Goal: Communication & Community: Answer question/provide support

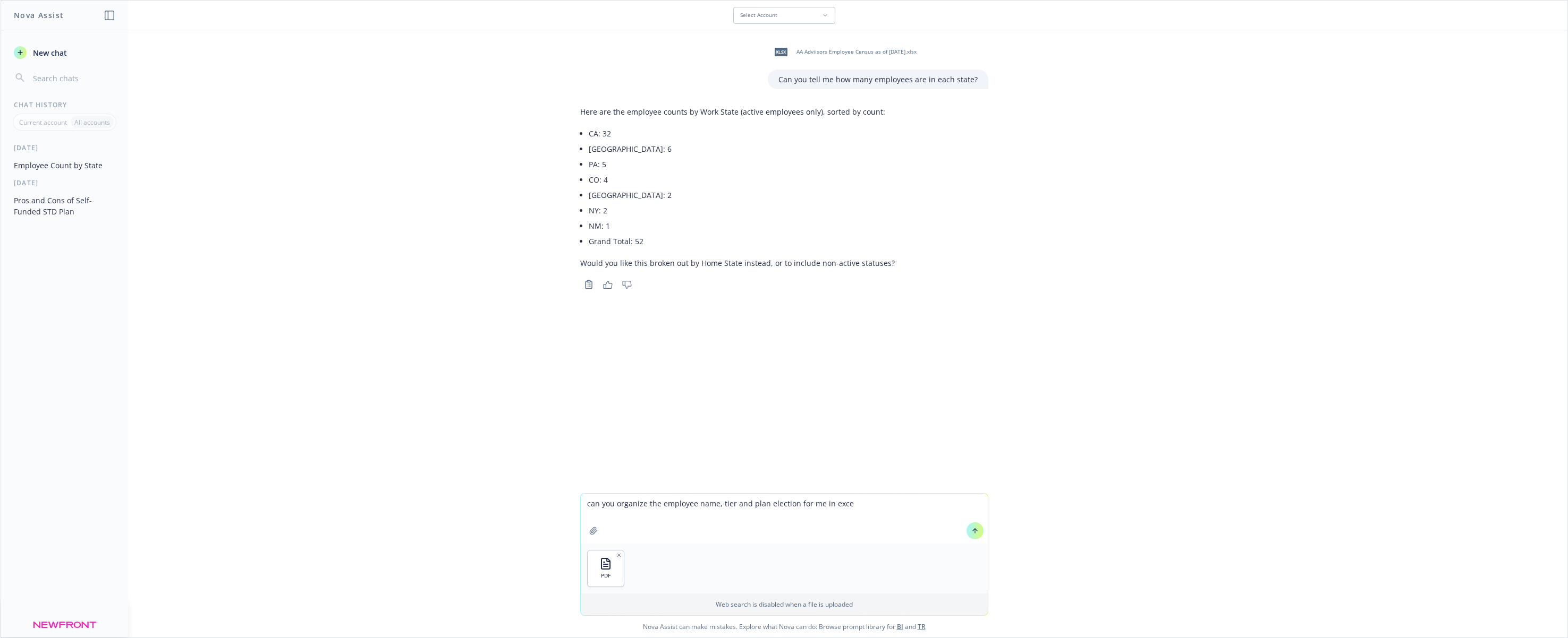
type textarea "can you organize the employee name, tier and plan election for me in excel"
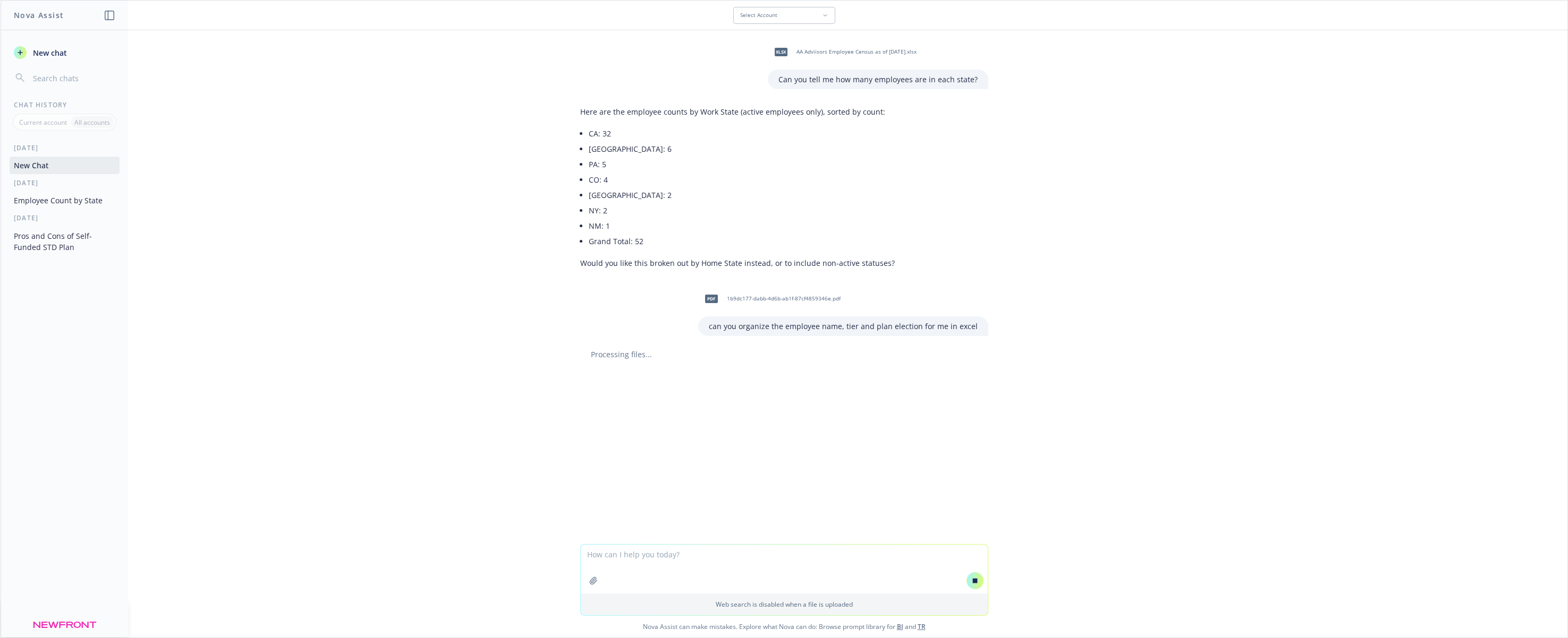
click at [779, 522] on div "xlsx AA Adviisors Employee Census as of [DATE].xlsx Can you tell me how many em…" at bounding box center [784, 288] width 1566 height 514
drag, startPoint x: 527, startPoint y: 59, endPoint x: 509, endPoint y: 9, distance: 53.1
click at [525, 56] on div "xlsx AA Adviisors Employee Census as of [DATE].xlsx Can you tell me how many em…" at bounding box center [784, 288] width 1566 height 514
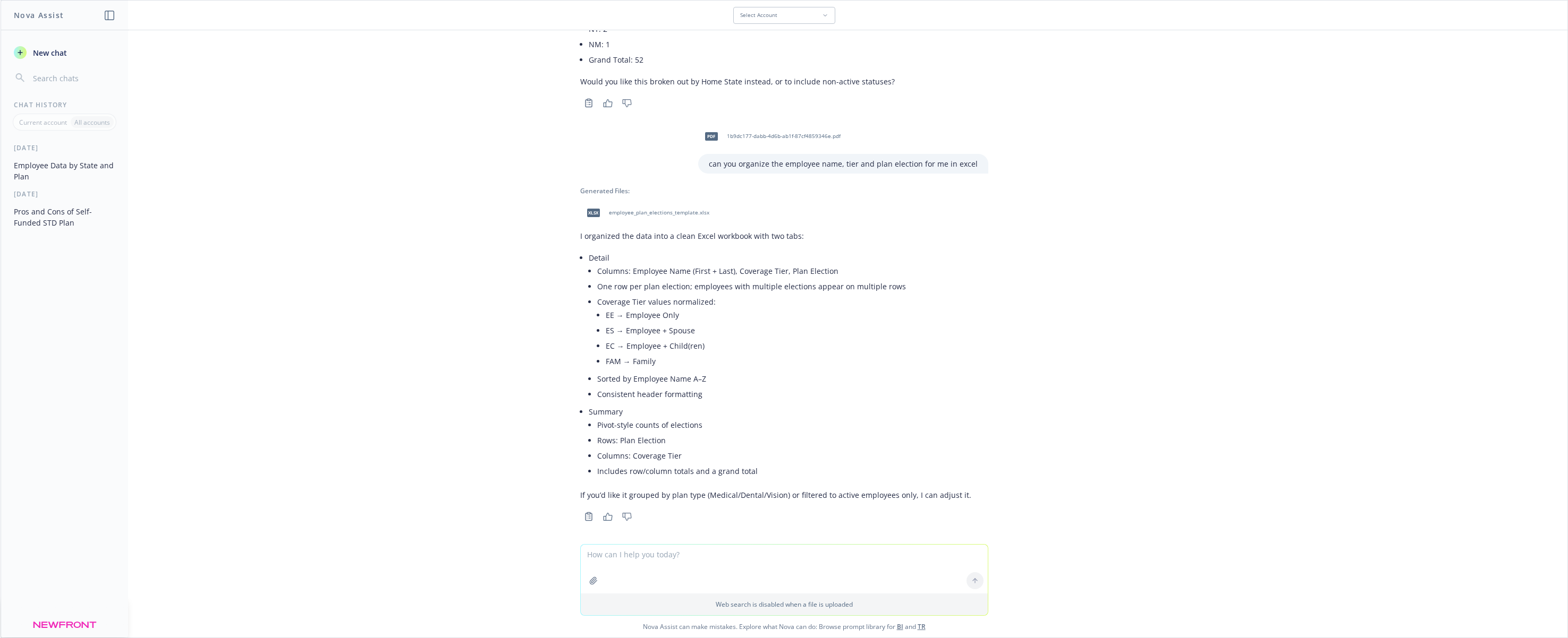
scroll to position [187, 0]
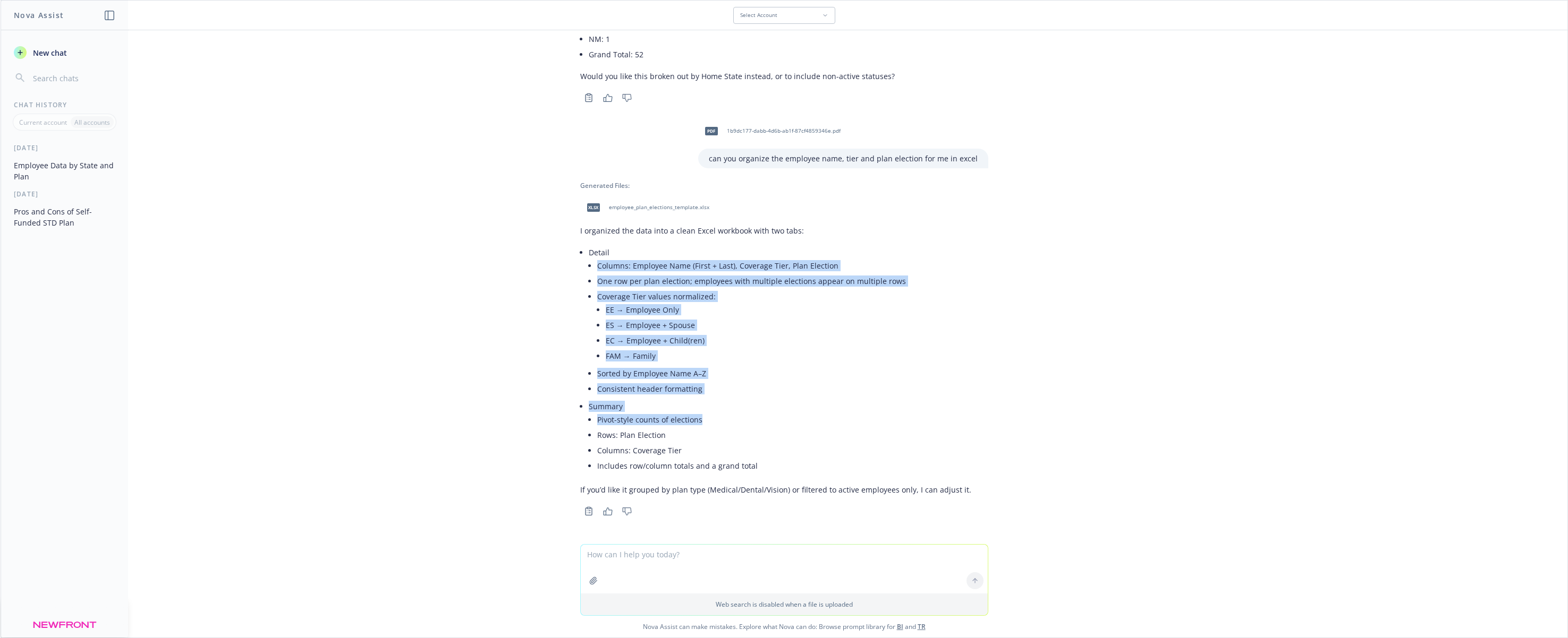
drag, startPoint x: 584, startPoint y: 260, endPoint x: 758, endPoint y: 413, distance: 231.7
click at [758, 413] on div "I organized the data into a clean Excel workbook with two tabs: Detail Columns:…" at bounding box center [774, 360] width 391 height 279
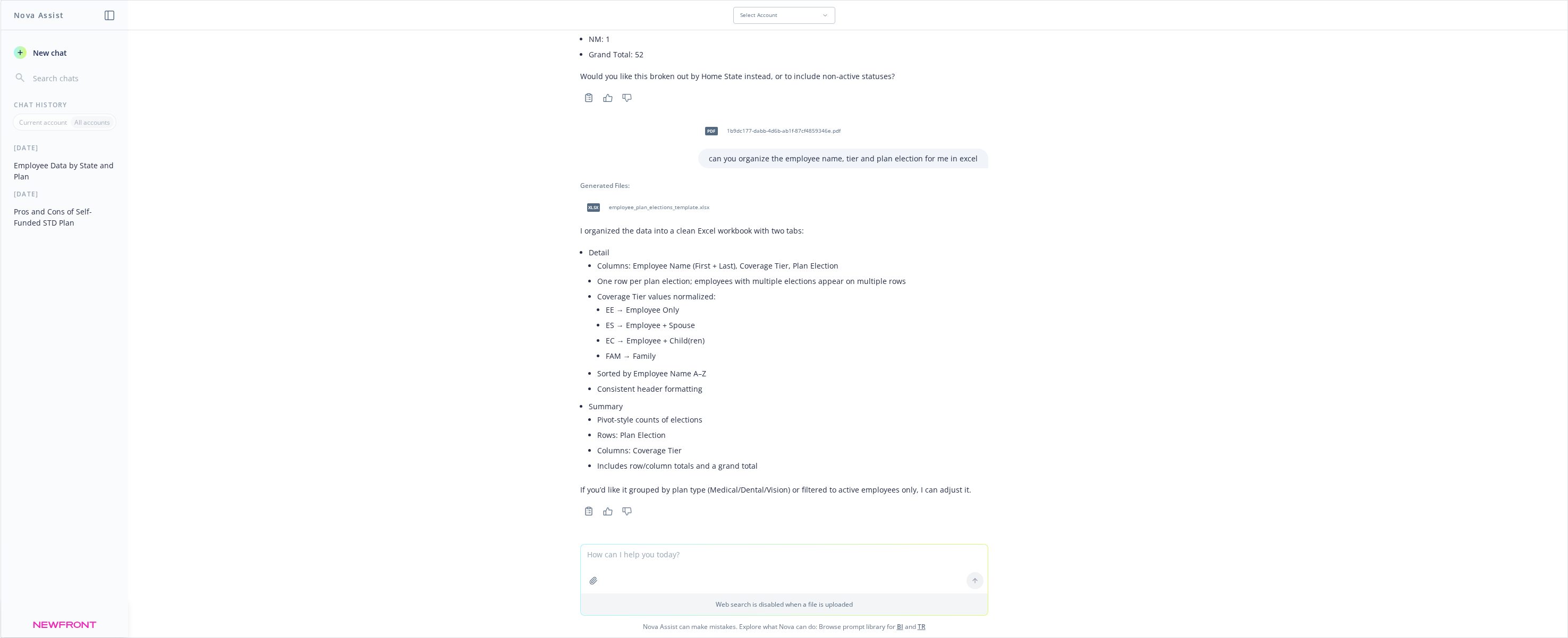
click at [658, 571] on textarea at bounding box center [784, 569] width 407 height 49
click at [662, 545] on textarea at bounding box center [784, 569] width 407 height 49
type textarea "Would you be able to add the premiums in as well?"
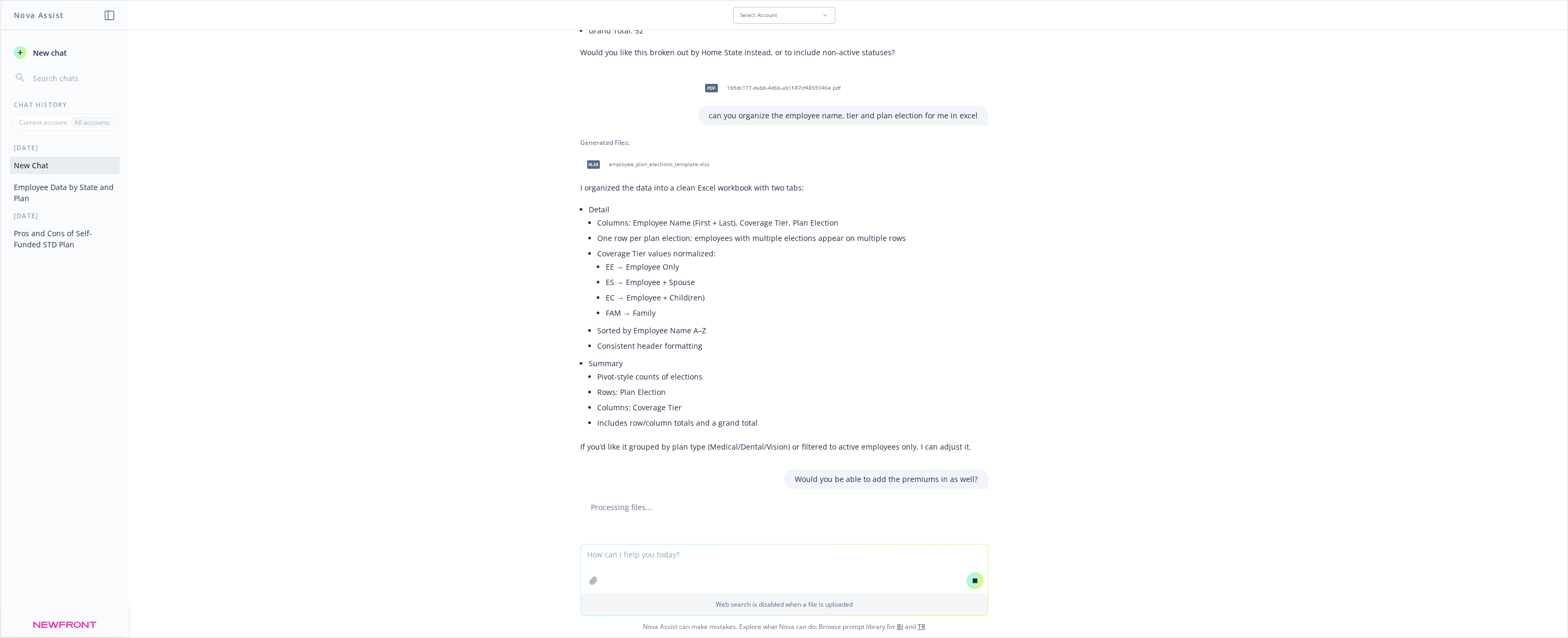
scroll to position [222, 0]
